Goal: Check status

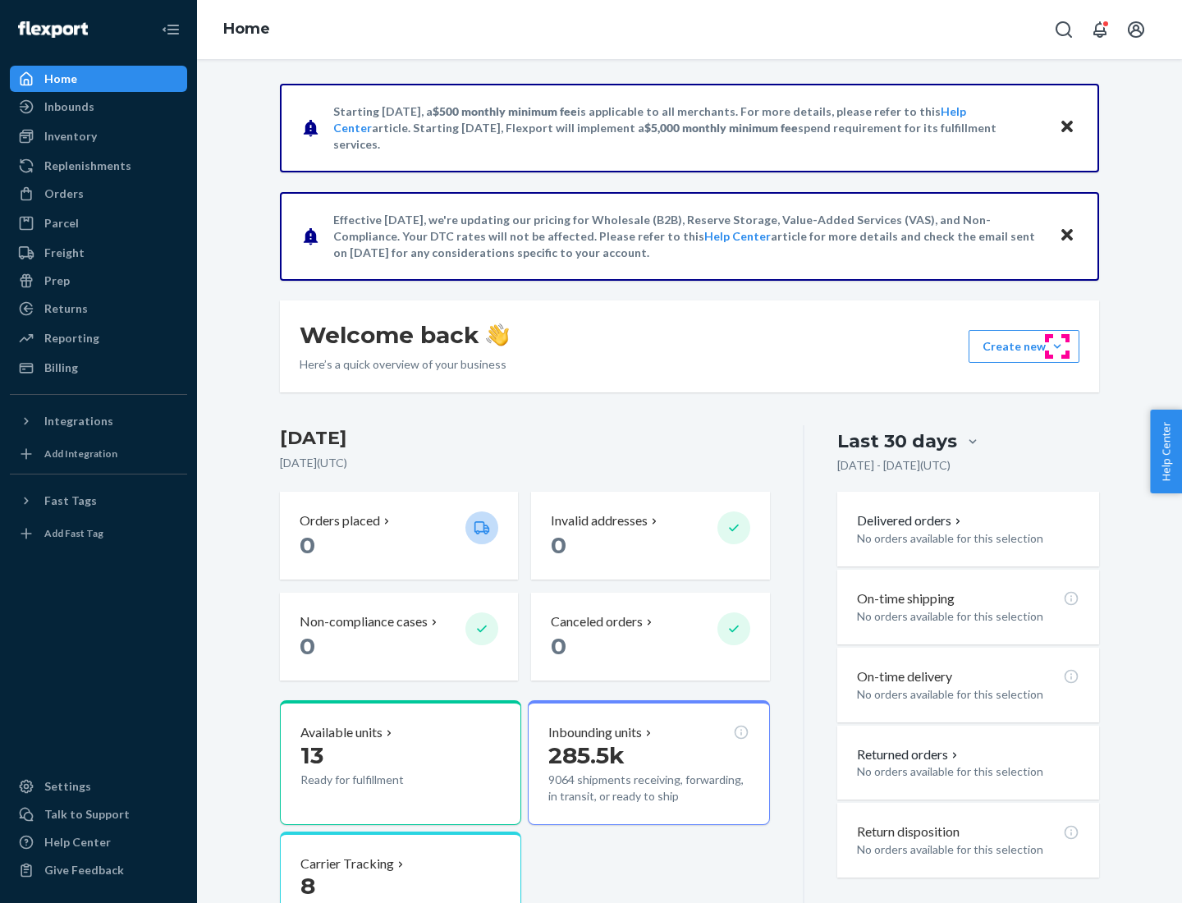
click at [1057, 346] on button "Create new Create new inbound Create new order Create new product" at bounding box center [1023, 346] width 111 height 33
click at [68, 107] on div "Inbounds" at bounding box center [69, 106] width 50 height 16
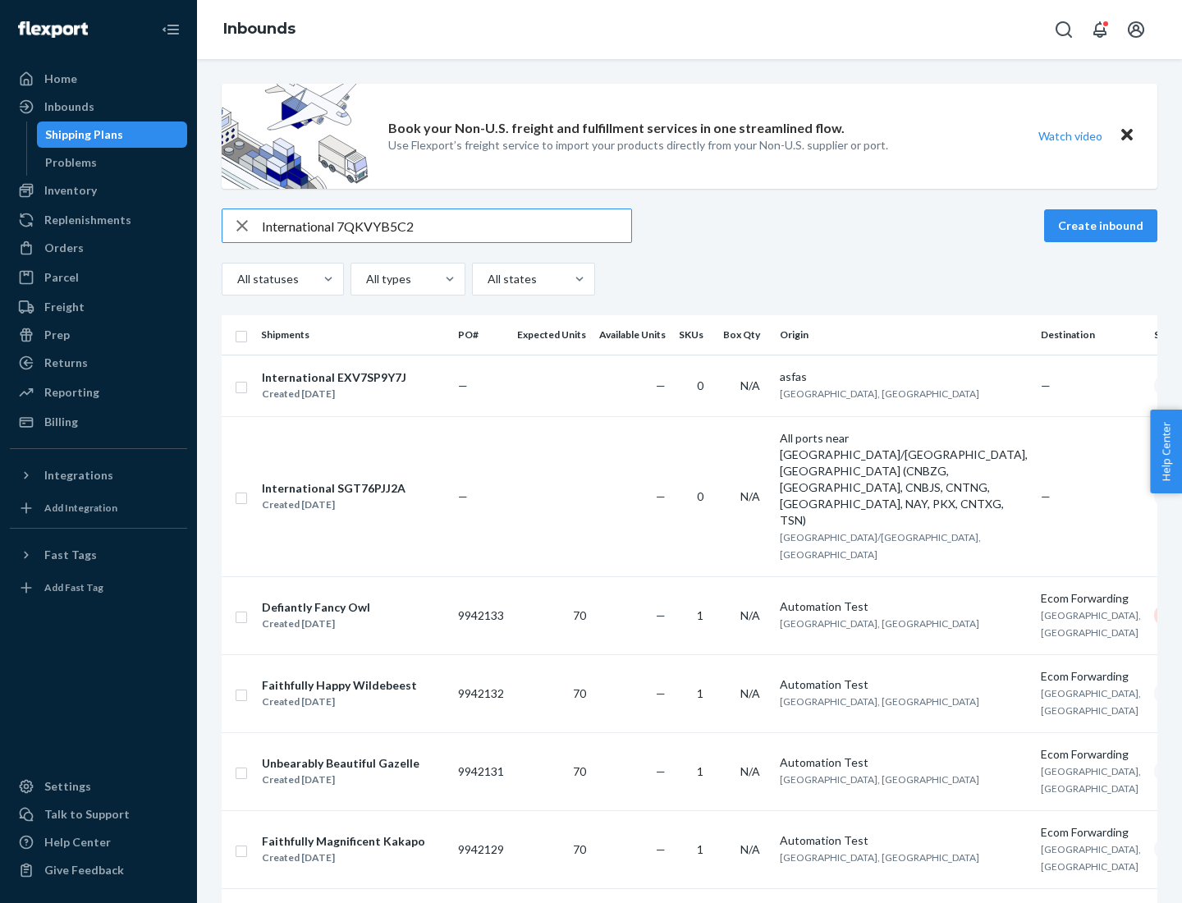
type input "International 7QKVYB5C29"
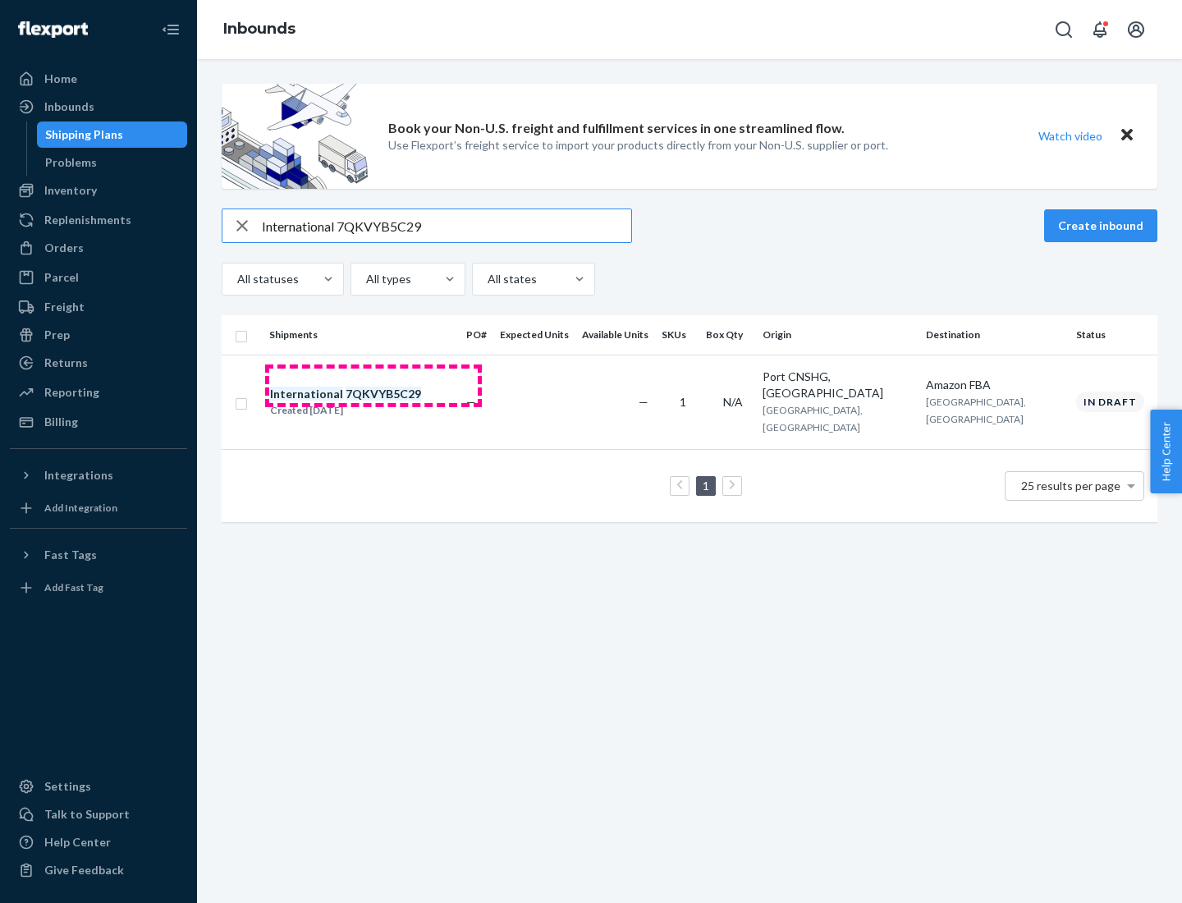
click at [373, 402] on div "Created [DATE]" at bounding box center [345, 410] width 151 height 16
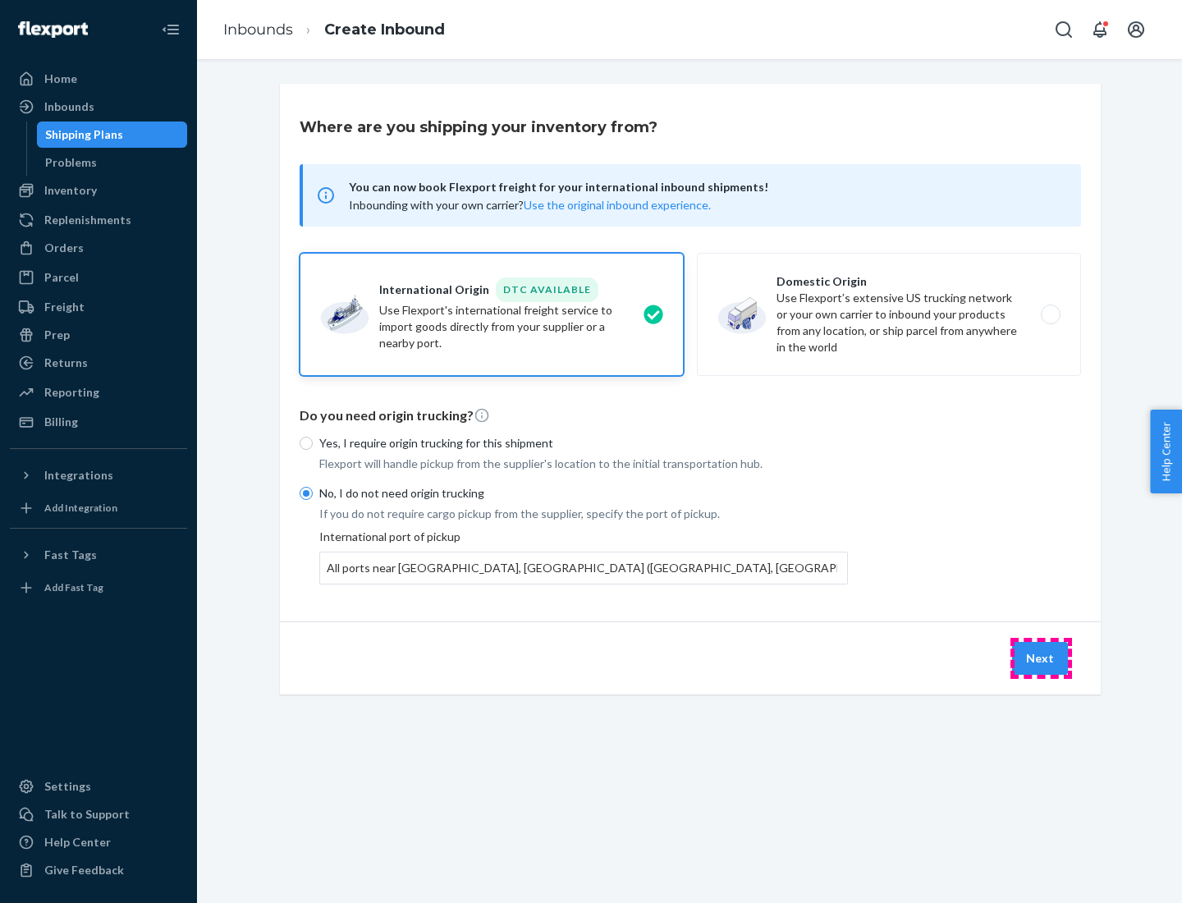
click at [1041, 657] on button "Next" at bounding box center [1040, 658] width 56 height 33
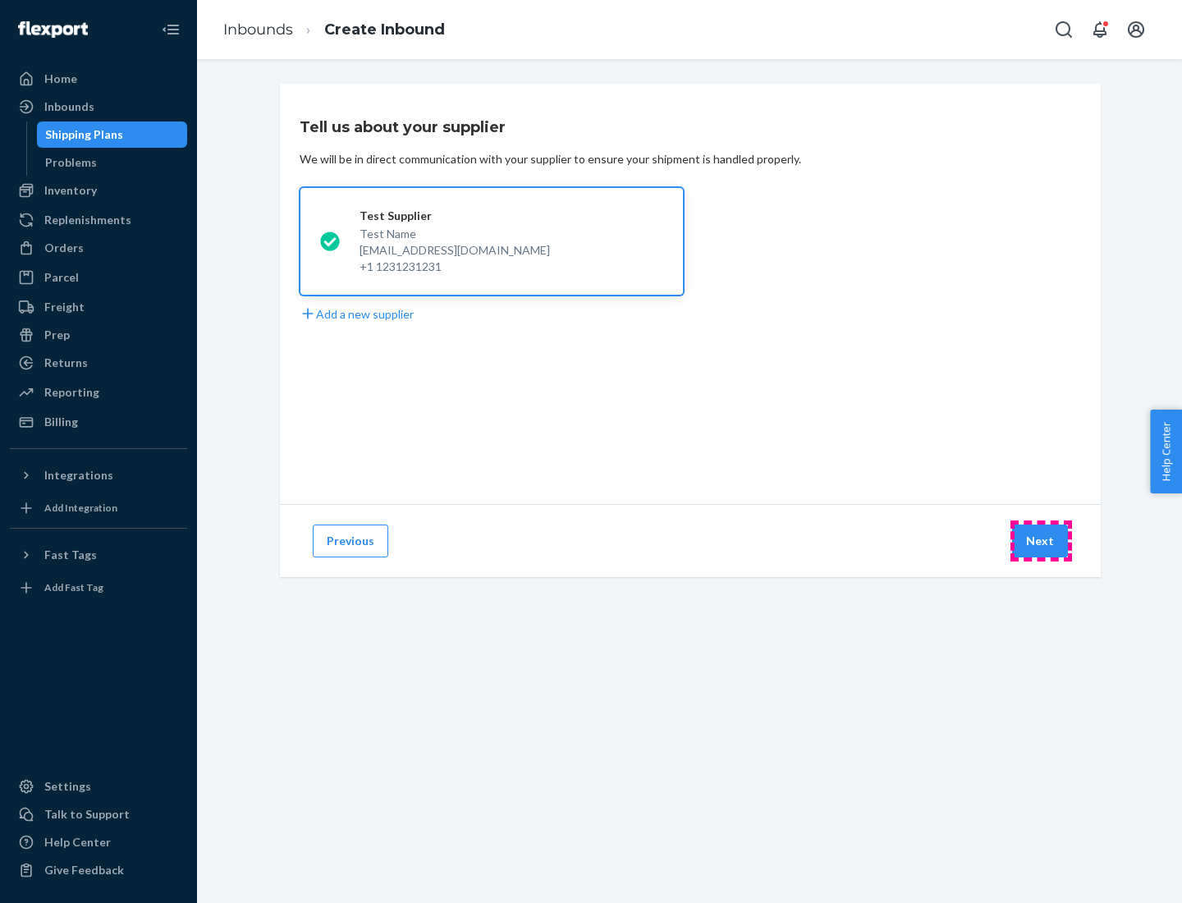
click at [1041, 541] on button "Next" at bounding box center [1040, 540] width 56 height 33
